Goal: Transaction & Acquisition: Purchase product/service

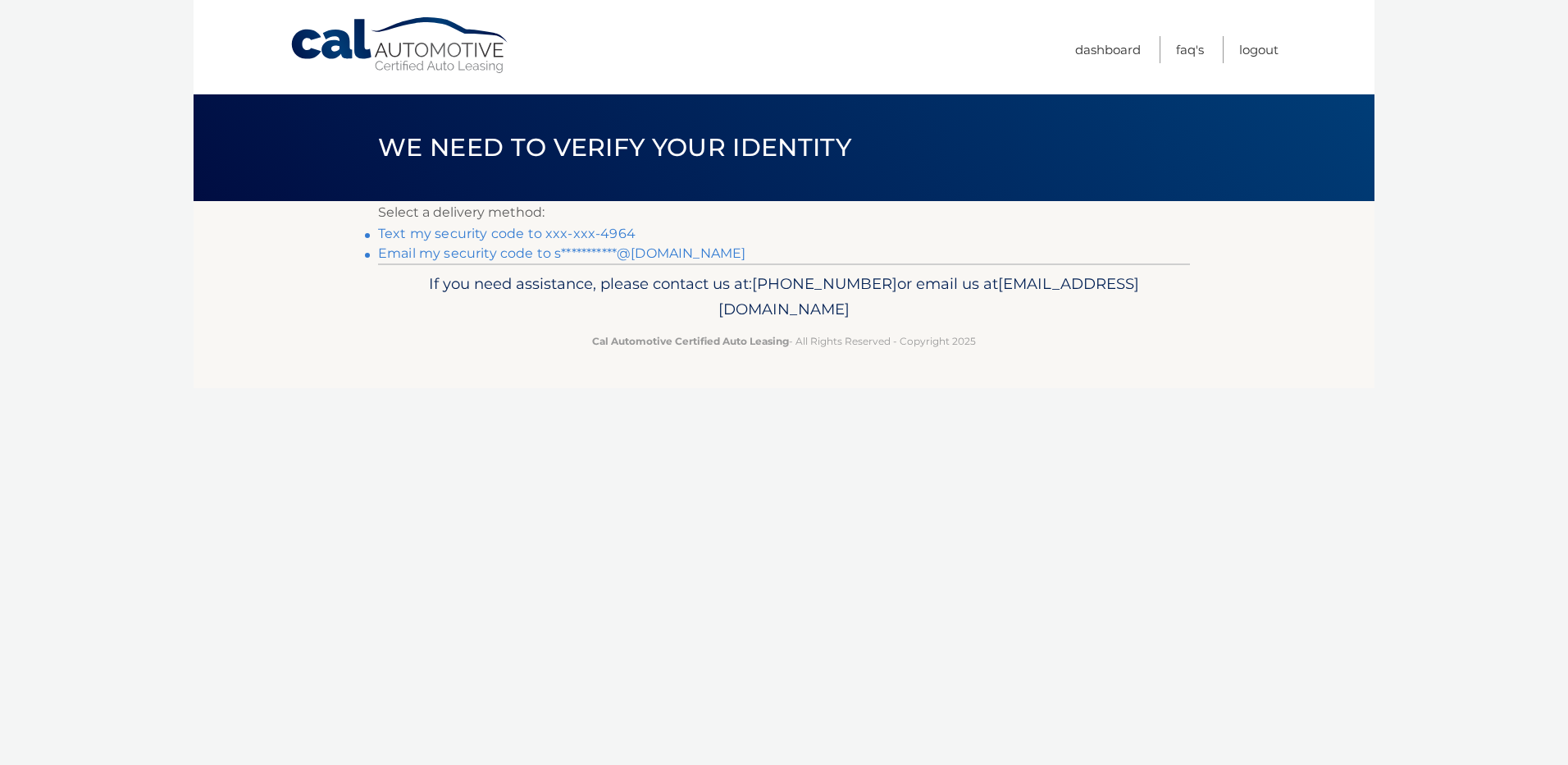
click at [458, 231] on link "Text my security code to xxx-xxx-4964" at bounding box center [506, 233] width 258 height 16
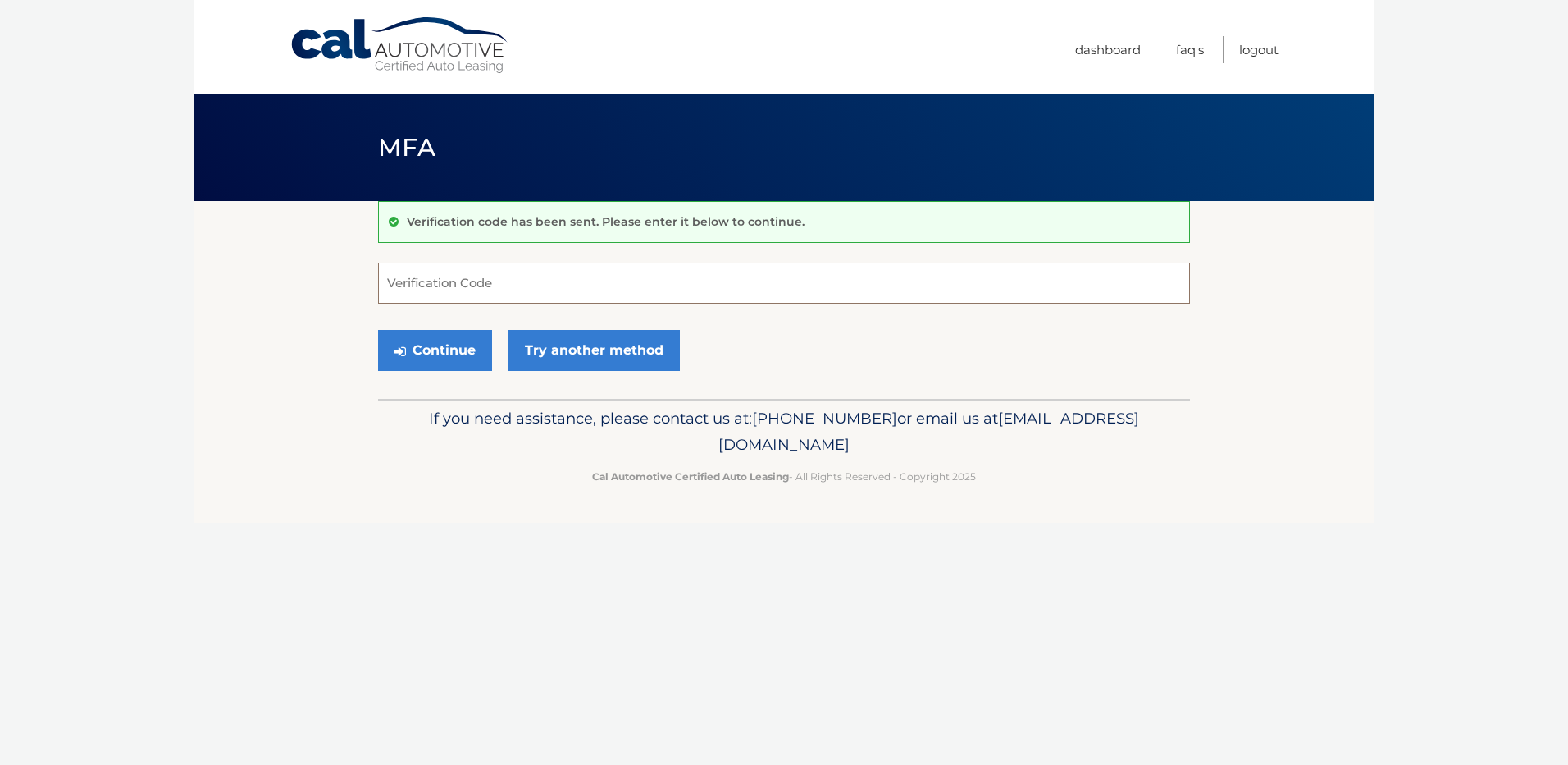
click at [431, 285] on input "Verification Code" at bounding box center [784, 283] width 812 height 41
type input "944448"
click at [427, 349] on button "Continue" at bounding box center [435, 351] width 114 height 41
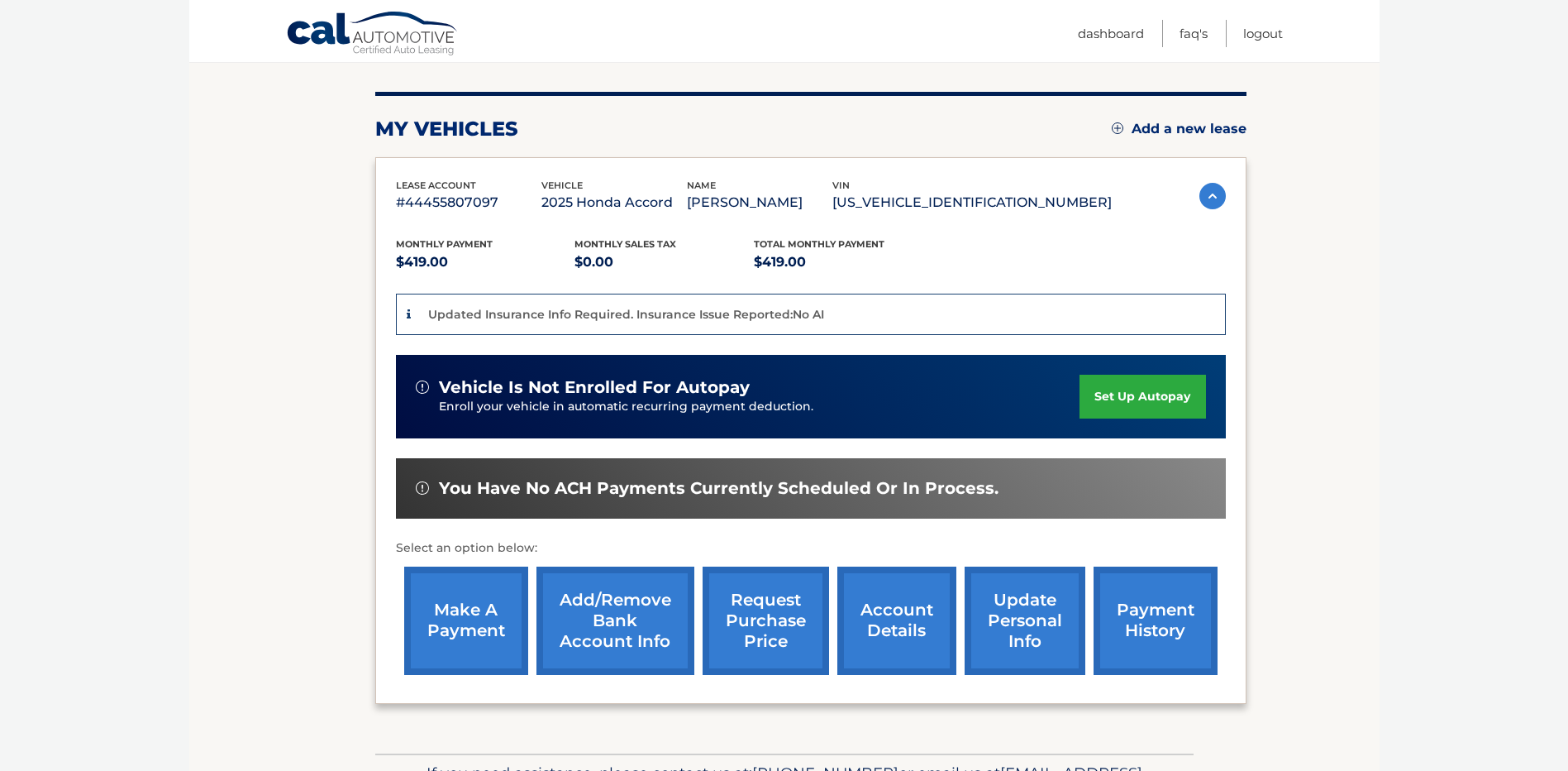
scroll to position [187, 0]
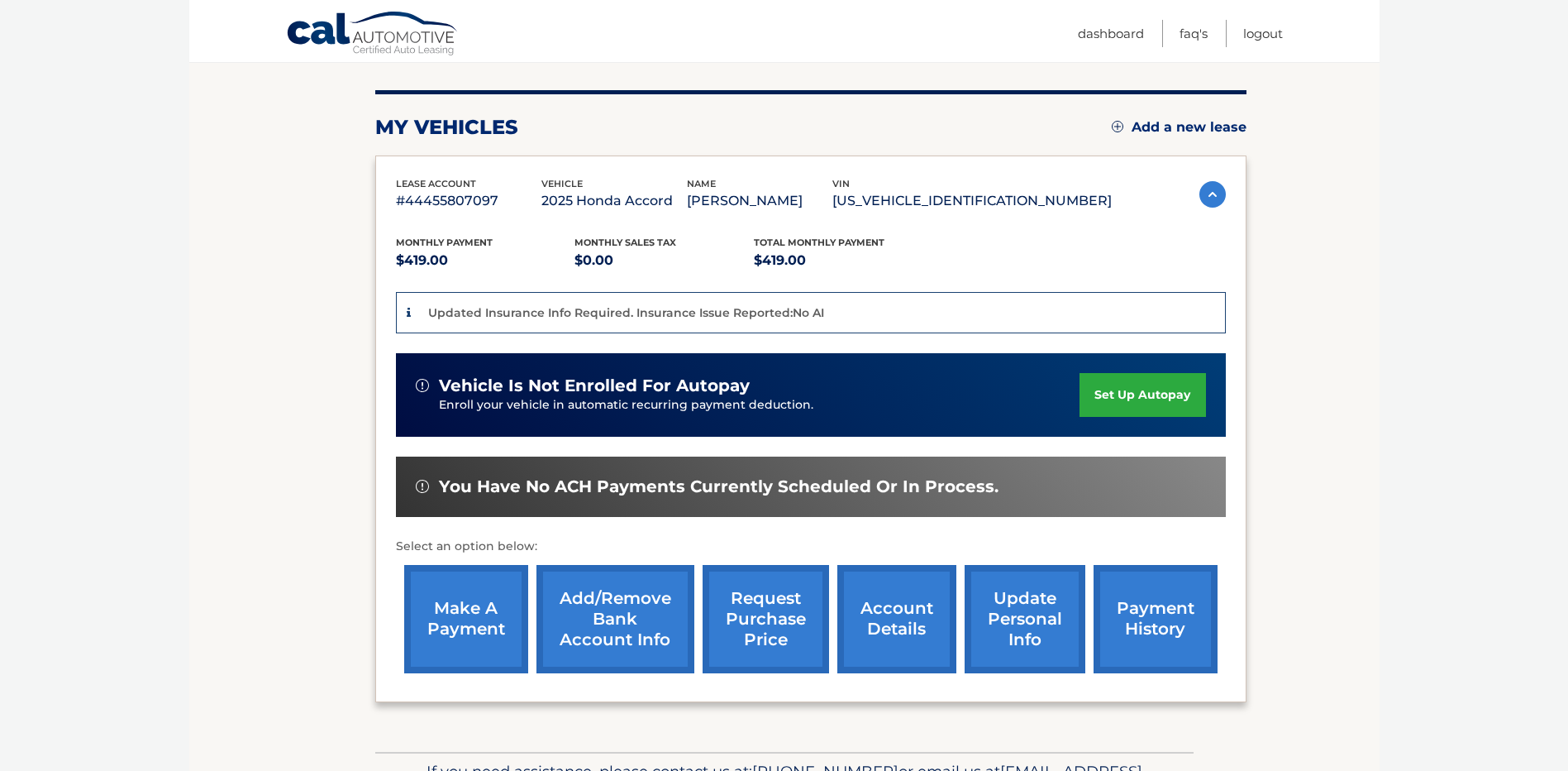
click at [472, 592] on link "make a payment" at bounding box center [467, 619] width 124 height 109
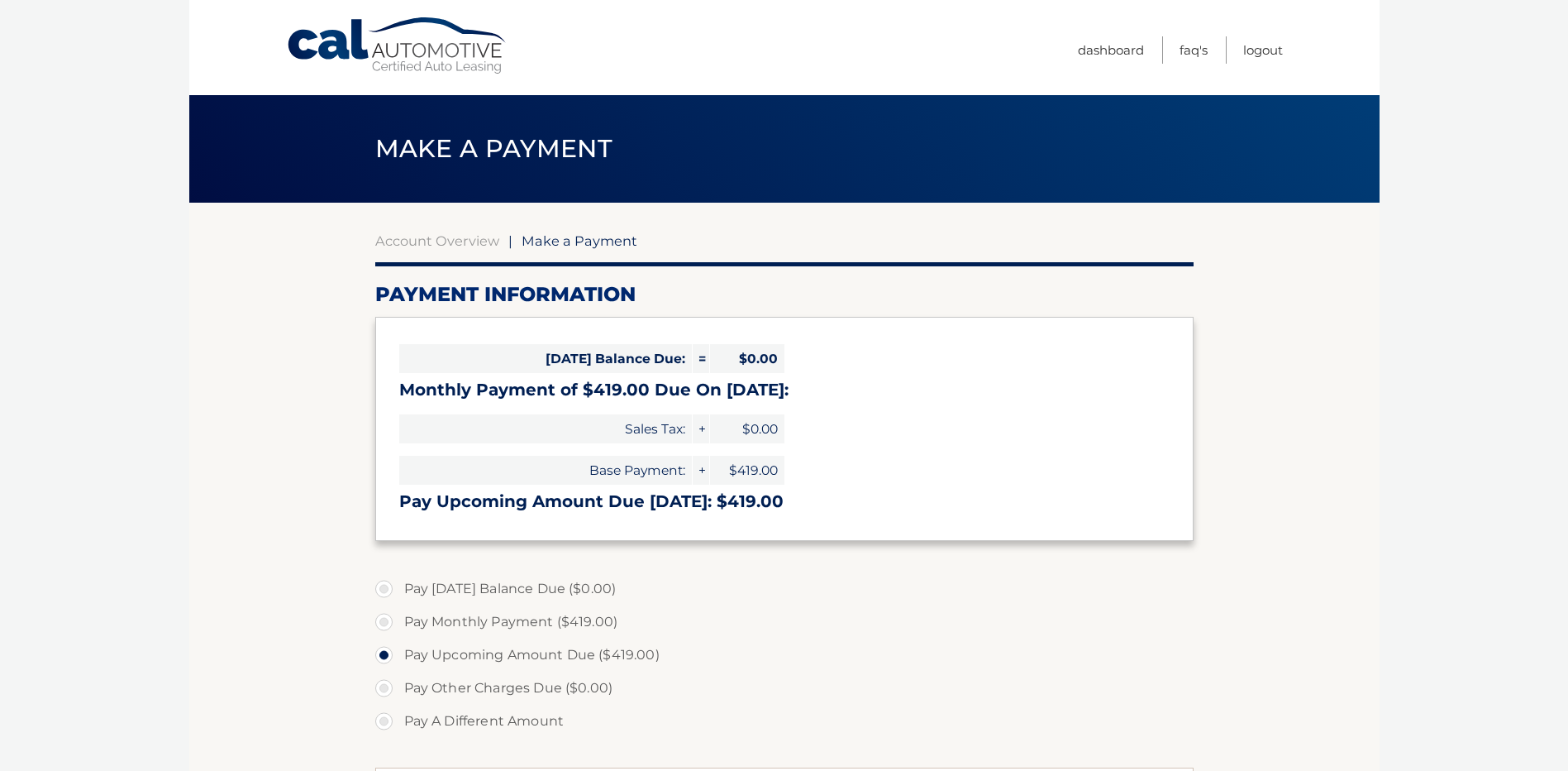
select select "OGMwNmUwMTEtZTBhZS00ODE5LTg5ODktNDQ1OTVmY2ZkY2Y2"
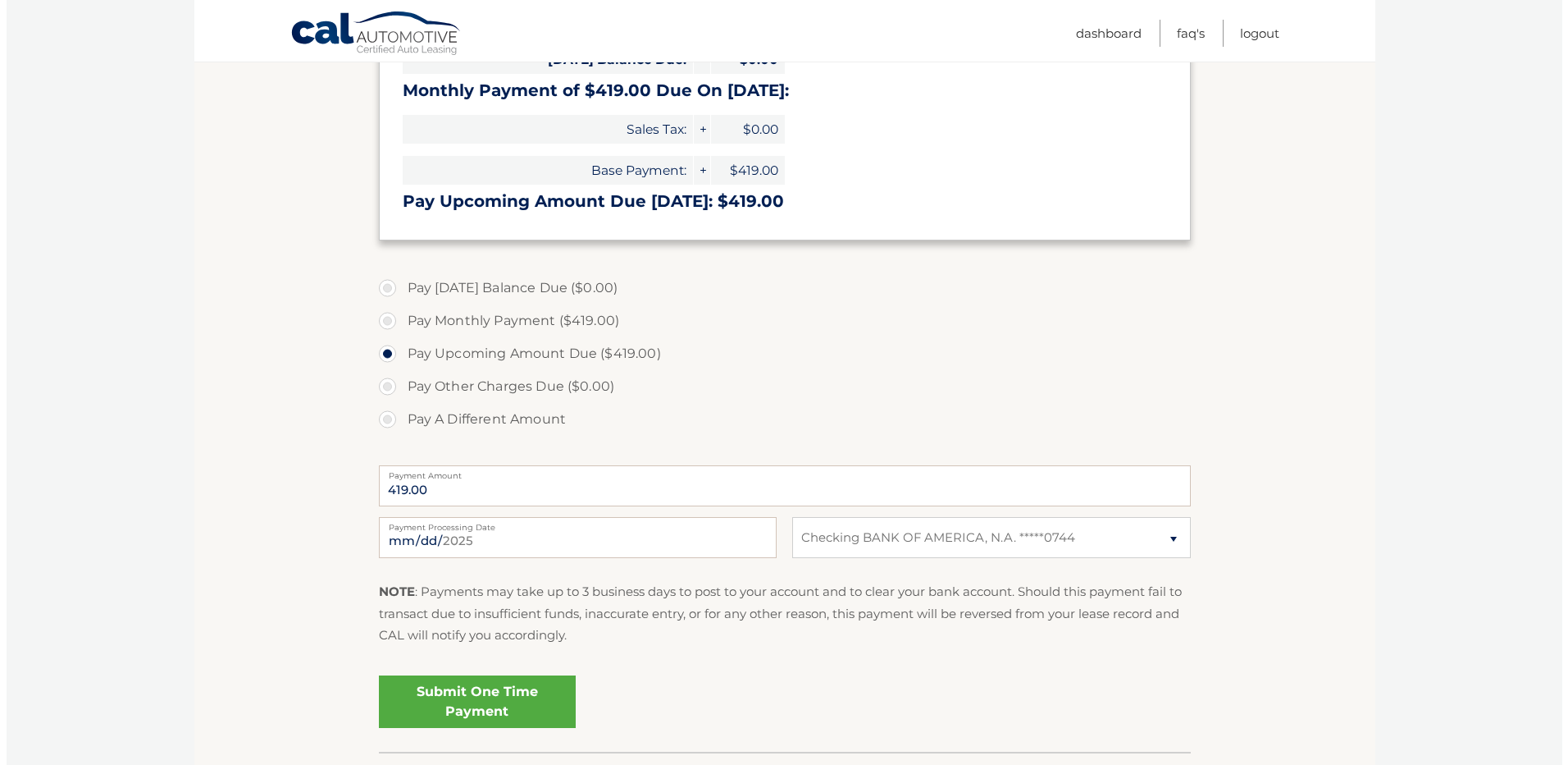
scroll to position [324, 0]
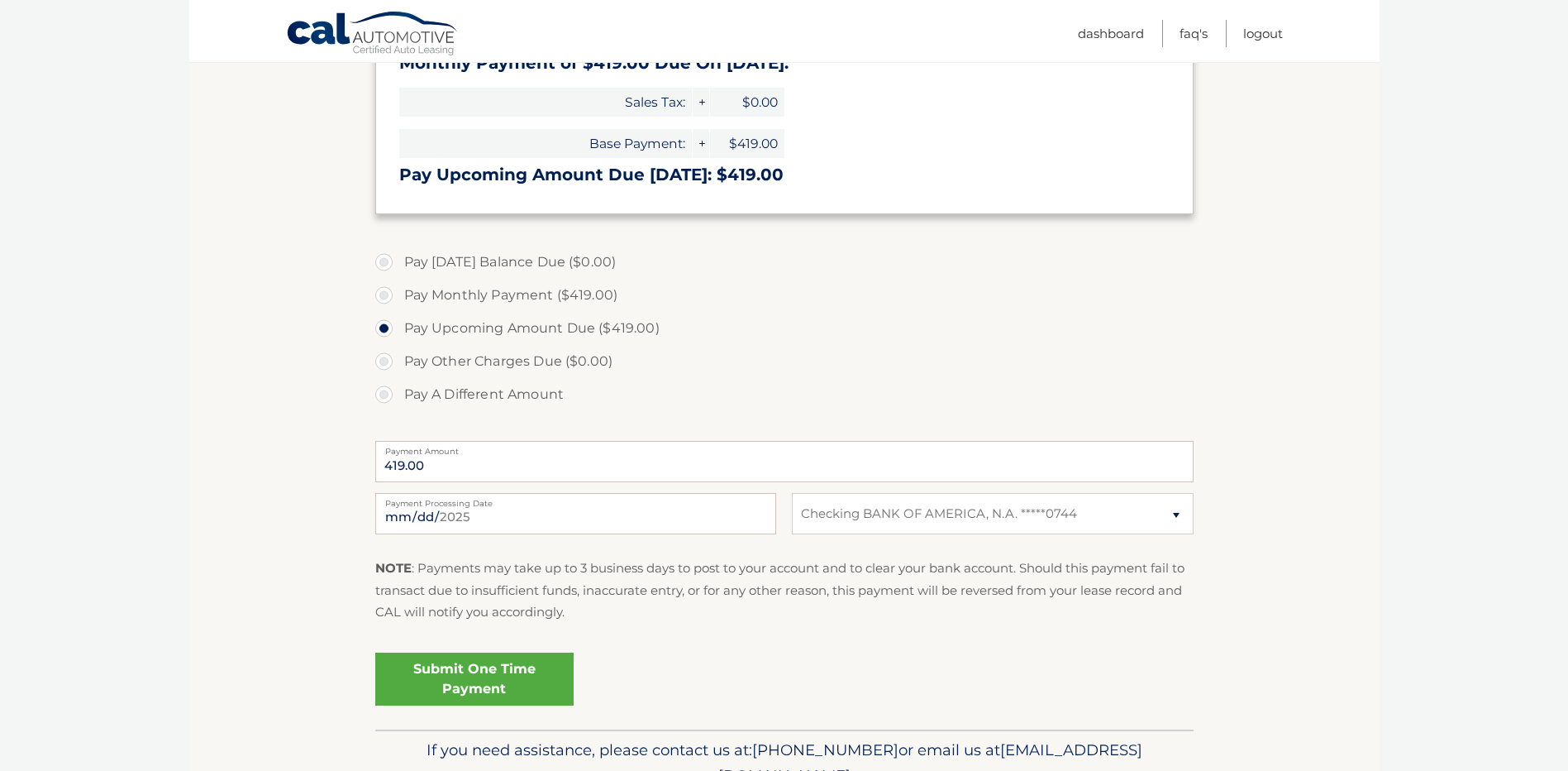
click at [464, 677] on link "Submit One Time Payment" at bounding box center [474, 679] width 198 height 53
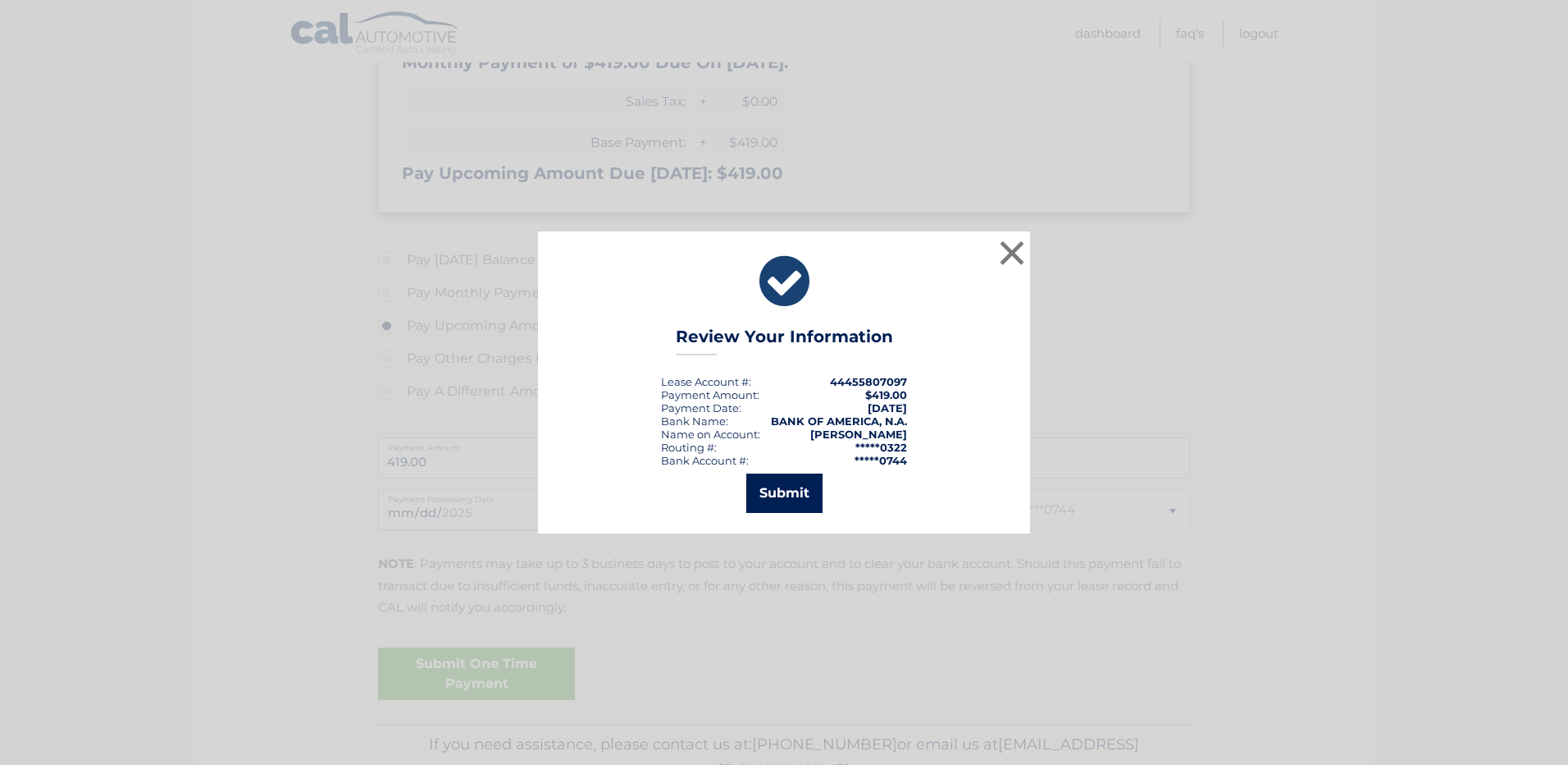
click at [789, 488] on button "Submit" at bounding box center [784, 493] width 76 height 39
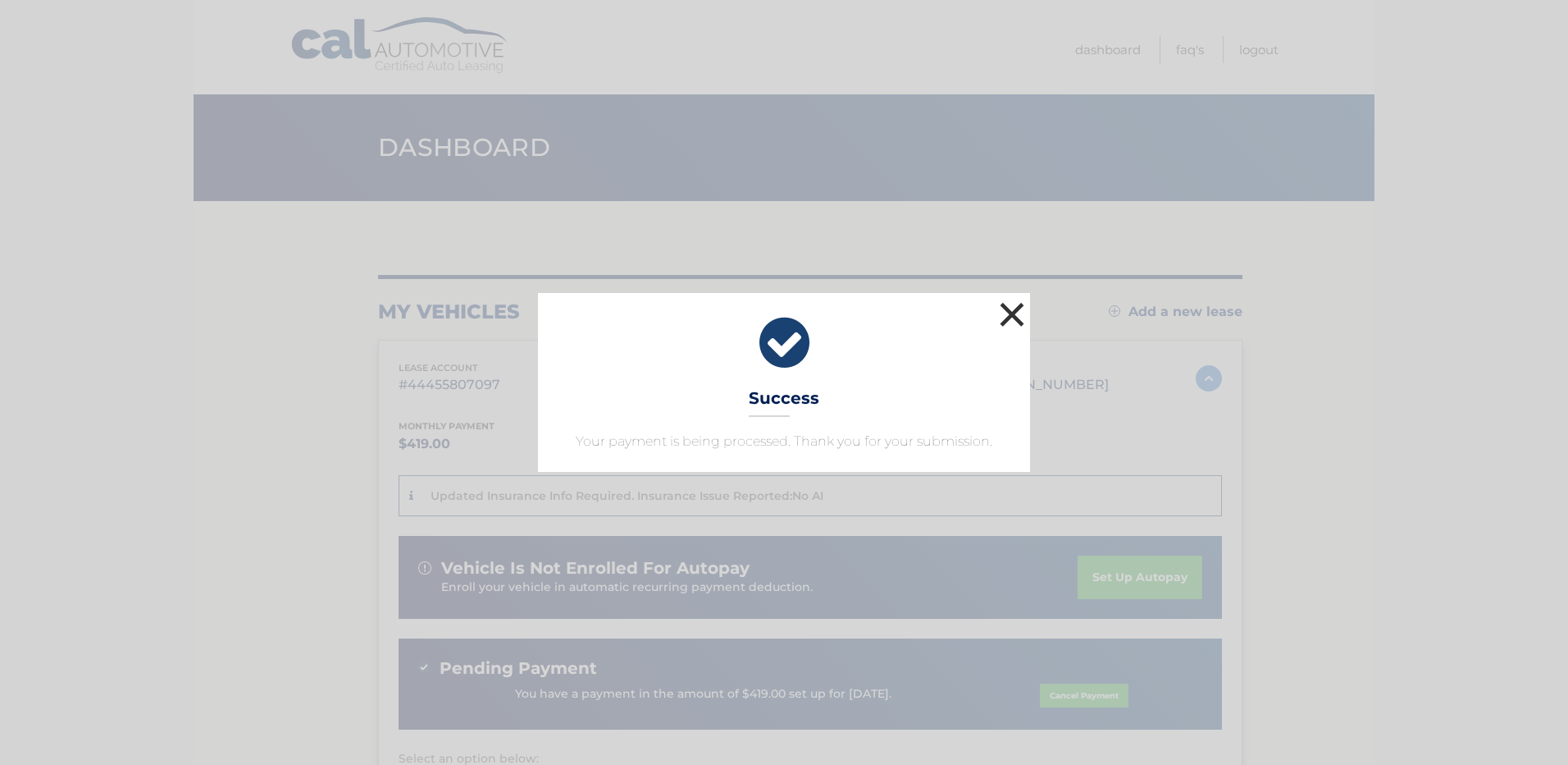
click at [1017, 311] on button "×" at bounding box center [1012, 313] width 32 height 32
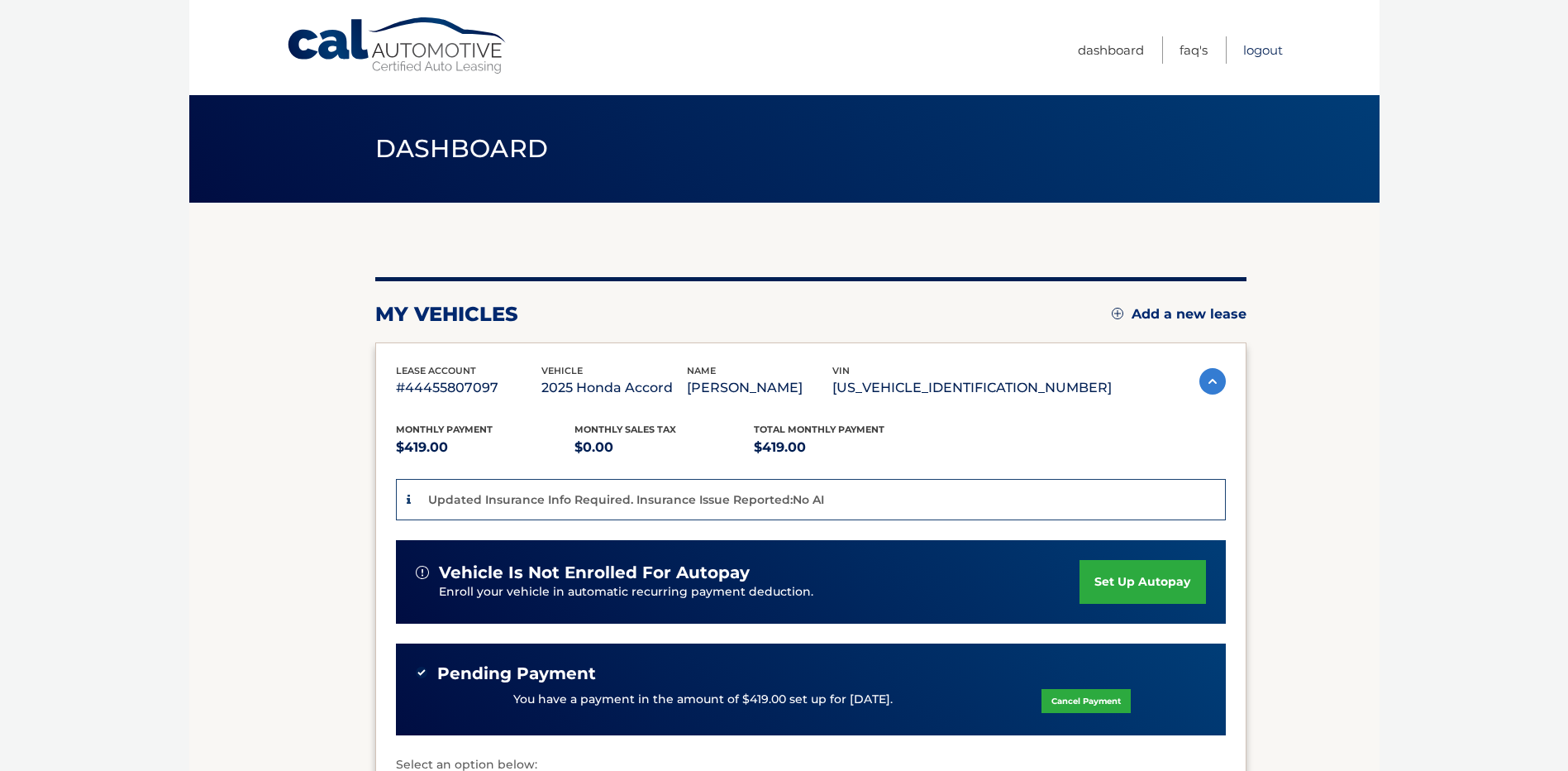
click at [1260, 51] on link "Logout" at bounding box center [1263, 50] width 39 height 28
